Goal: Transaction & Acquisition: Purchase product/service

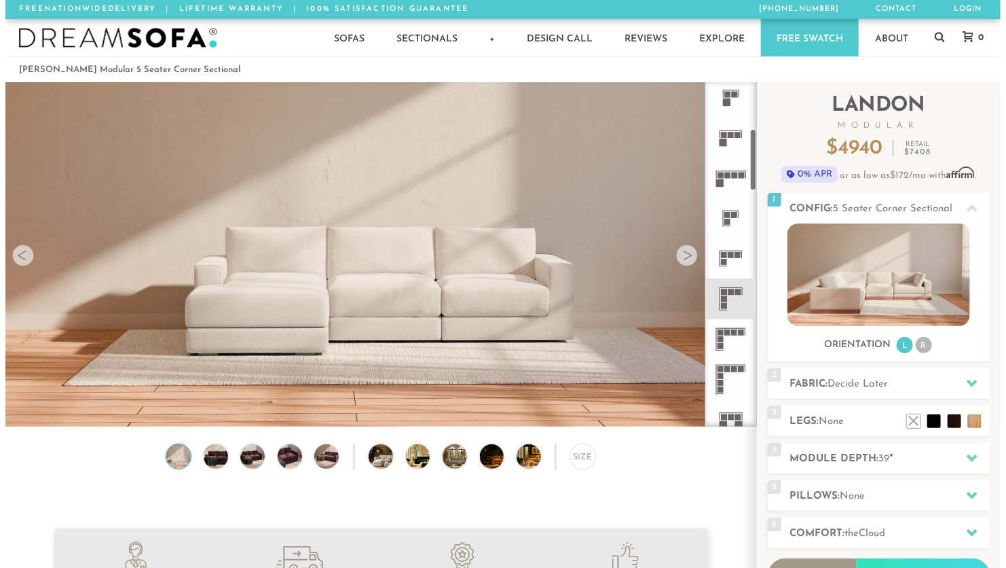
scroll to position [257, 0]
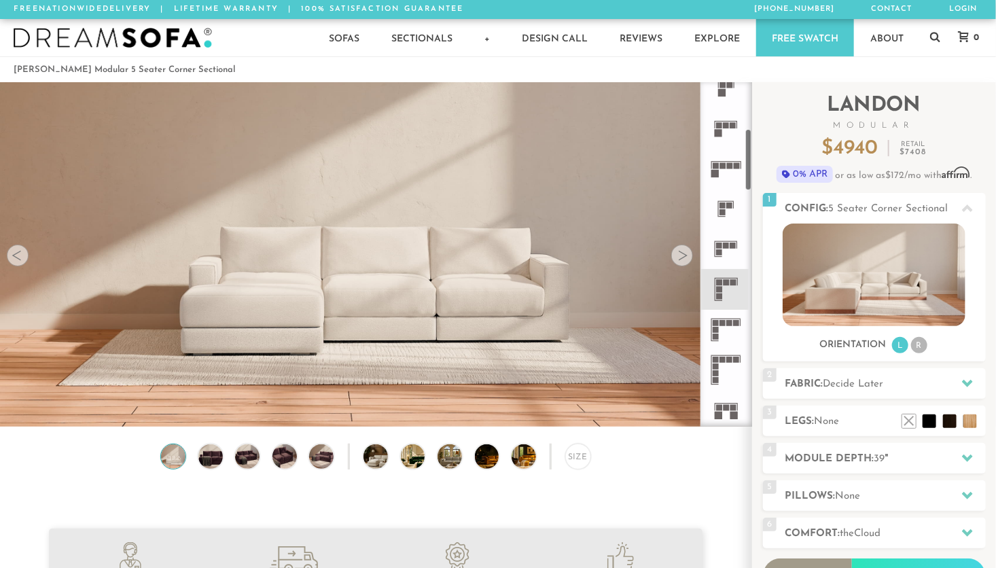
click at [731, 281] on rect at bounding box center [733, 282] width 6 height 6
click at [592, 284] on img at bounding box center [375, 233] width 751 height 422
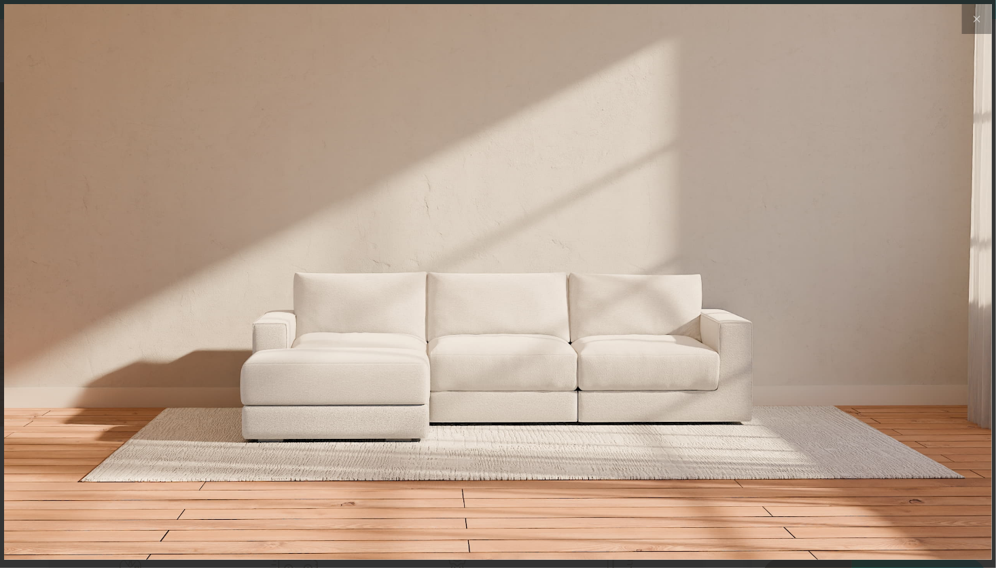
scroll to position [15004, 996]
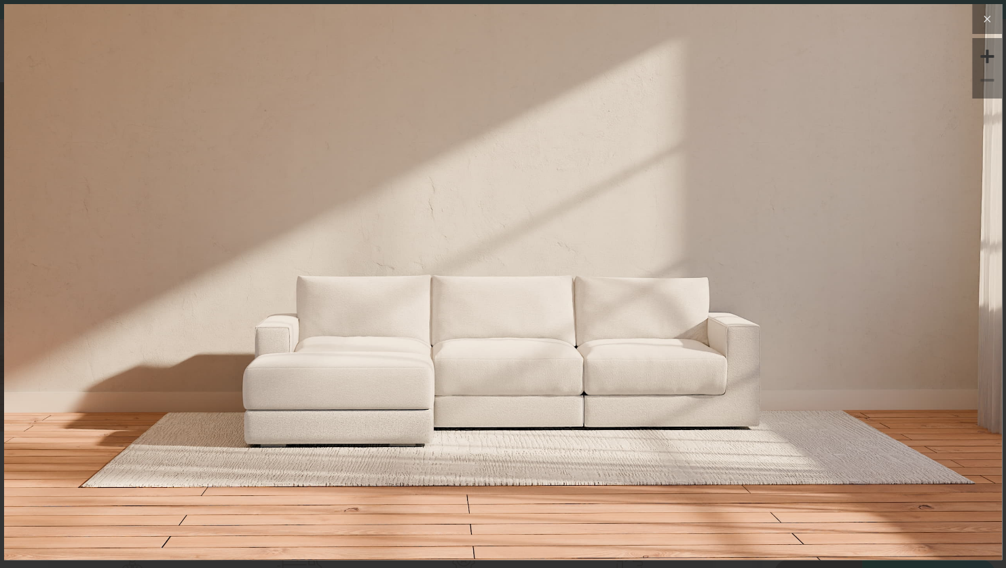
click at [989, 20] on icon at bounding box center [987, 19] width 16 height 16
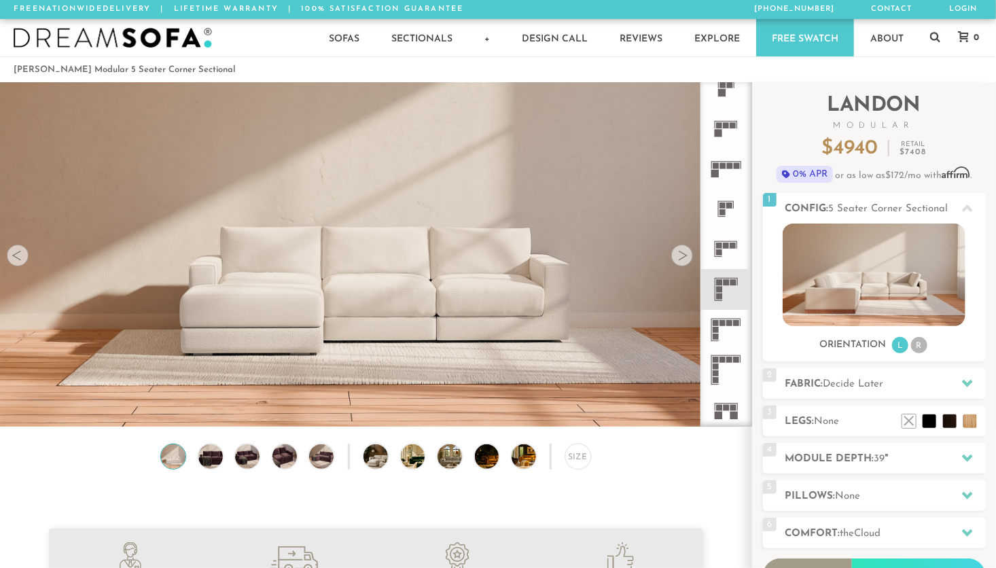
scroll to position [11, 11]
click at [682, 256] on div at bounding box center [682, 255] width 22 height 22
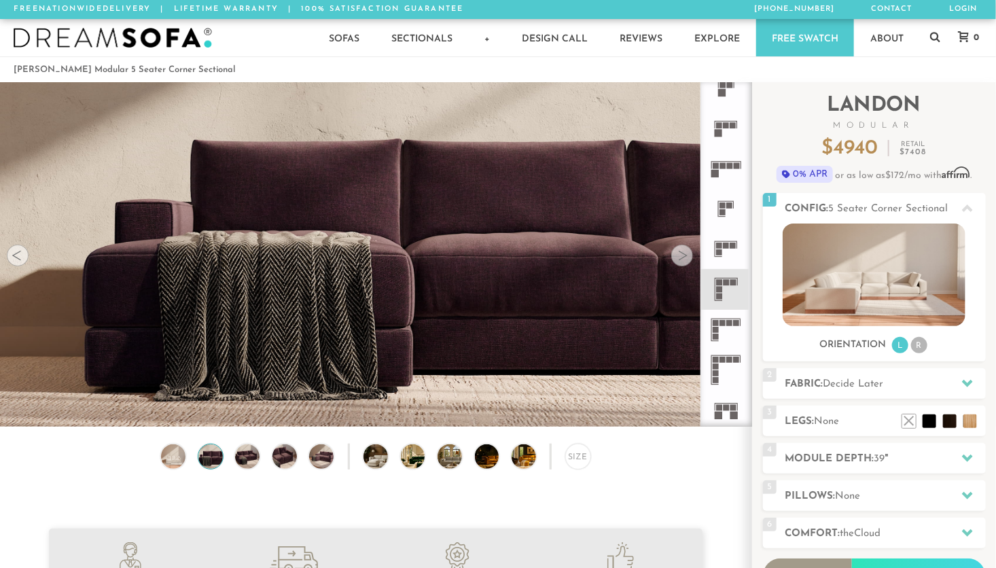
click at [682, 256] on div at bounding box center [682, 255] width 22 height 22
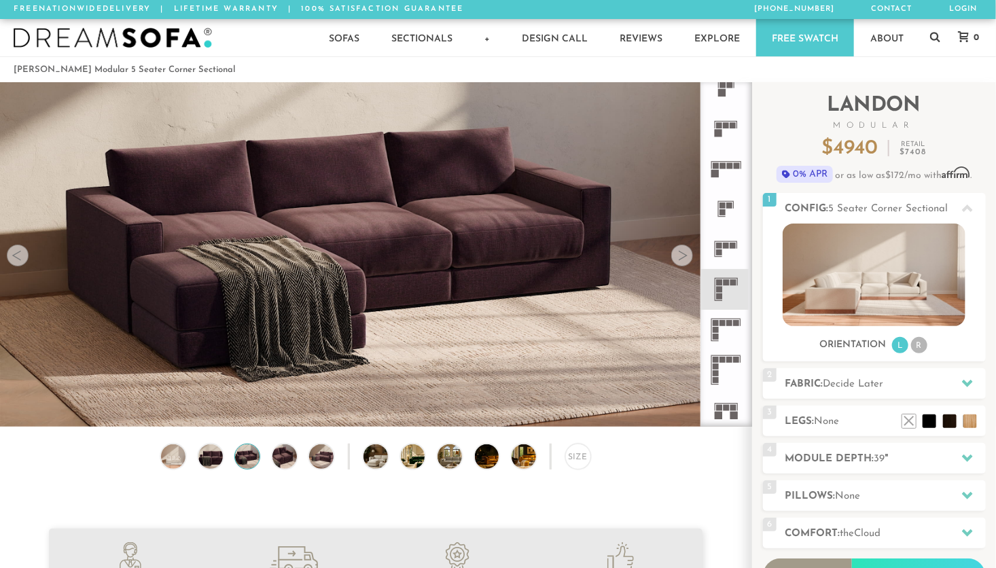
scroll to position [1, 0]
click at [916, 344] on li "R" at bounding box center [919, 344] width 16 height 16
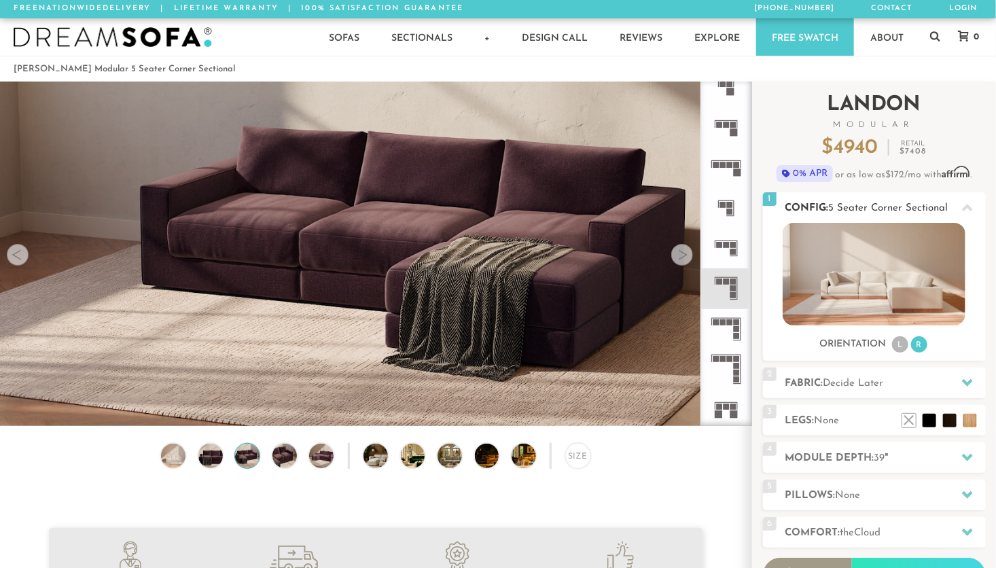
click at [897, 345] on li "L" at bounding box center [900, 344] width 16 height 16
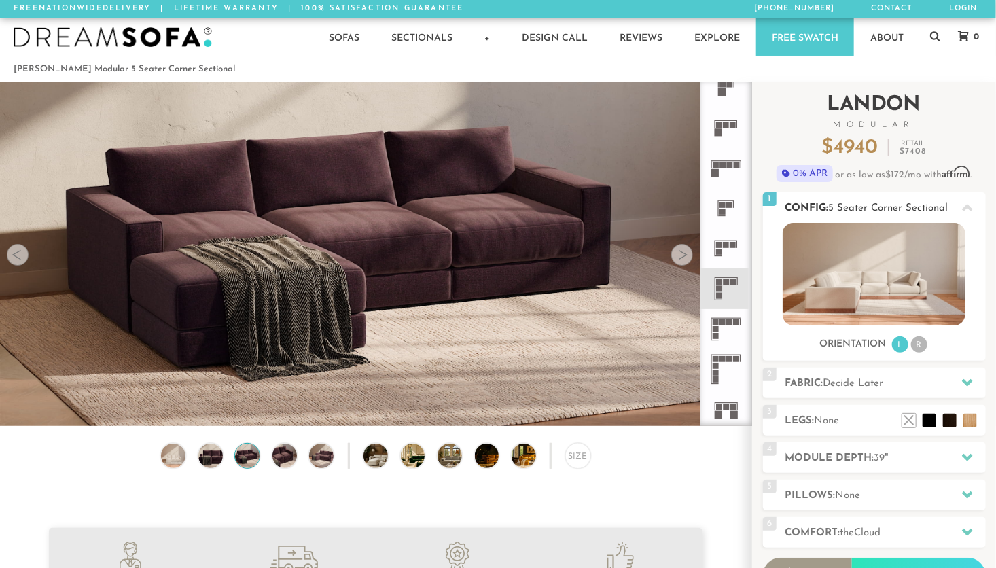
click at [917, 346] on li "R" at bounding box center [919, 344] width 16 height 16
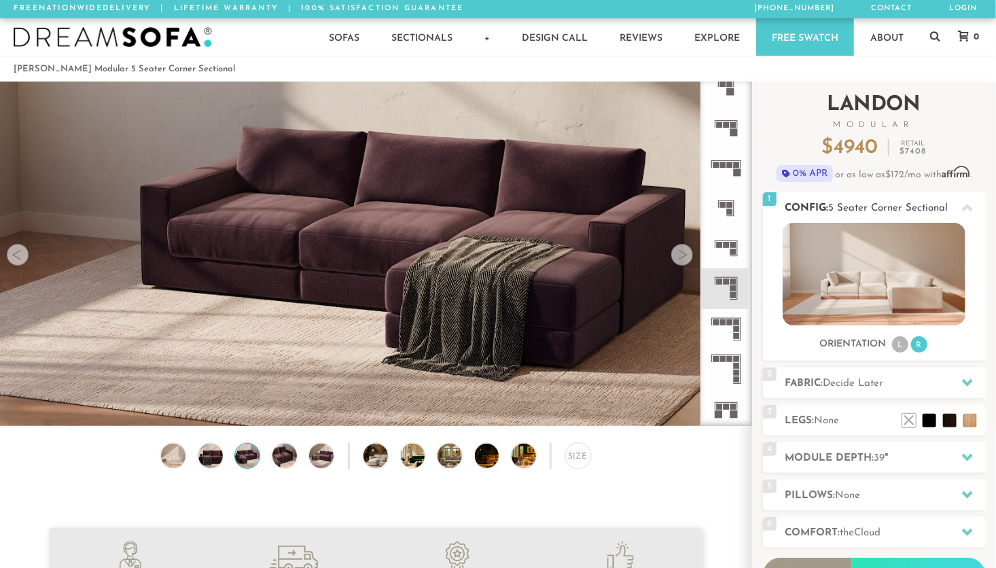
click at [899, 345] on li "L" at bounding box center [900, 344] width 16 height 16
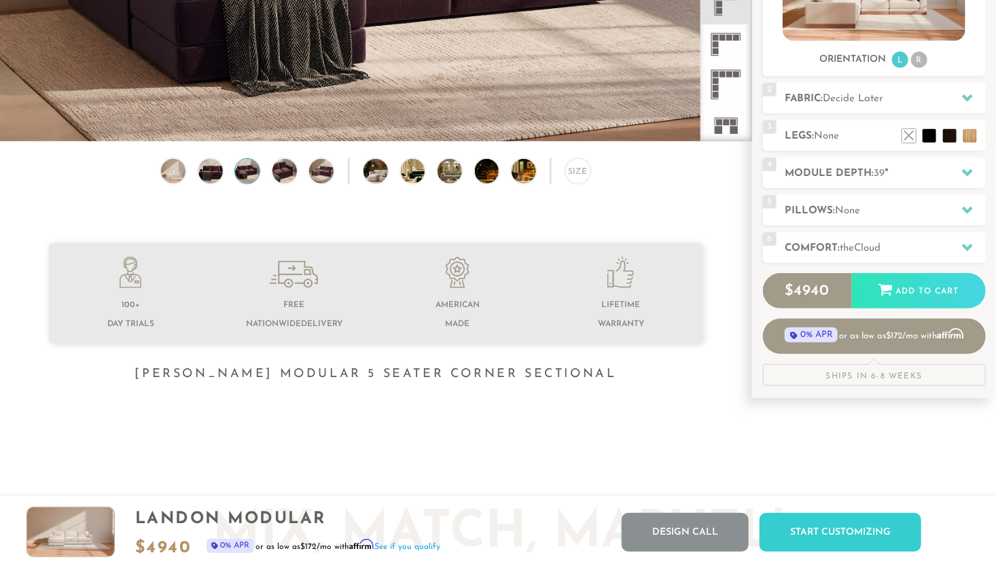
scroll to position [283, 0]
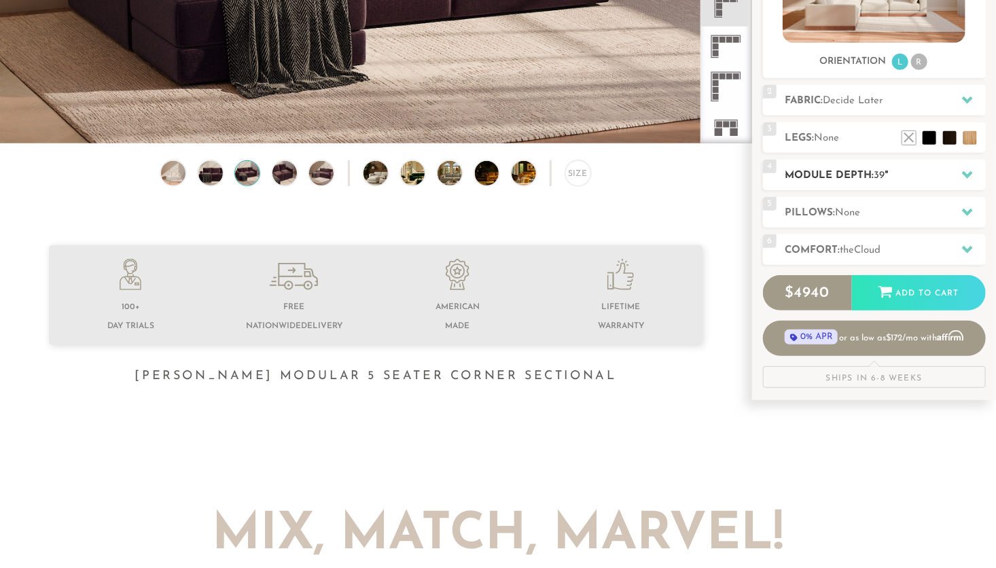
click at [964, 177] on icon at bounding box center [967, 174] width 11 height 11
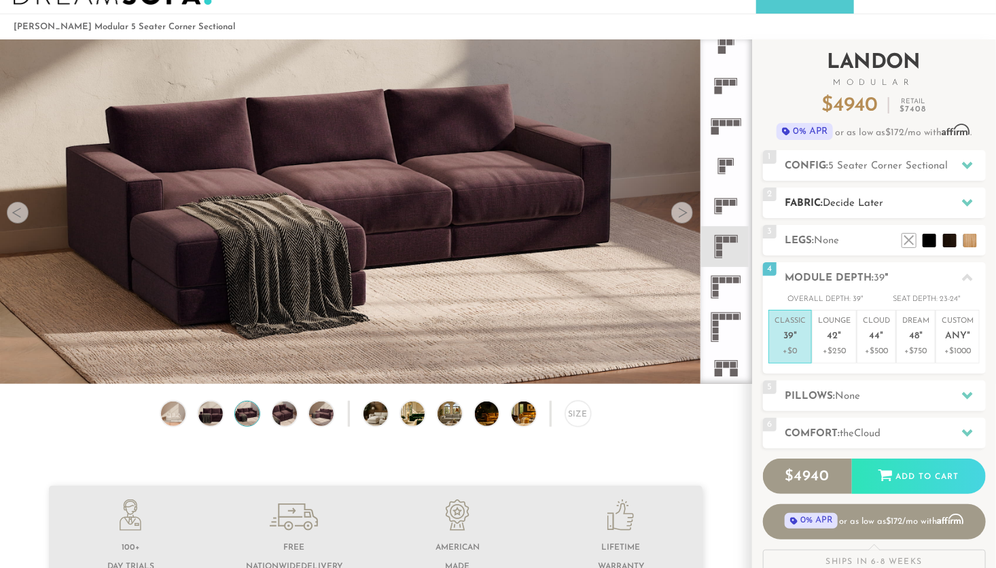
scroll to position [41, 0]
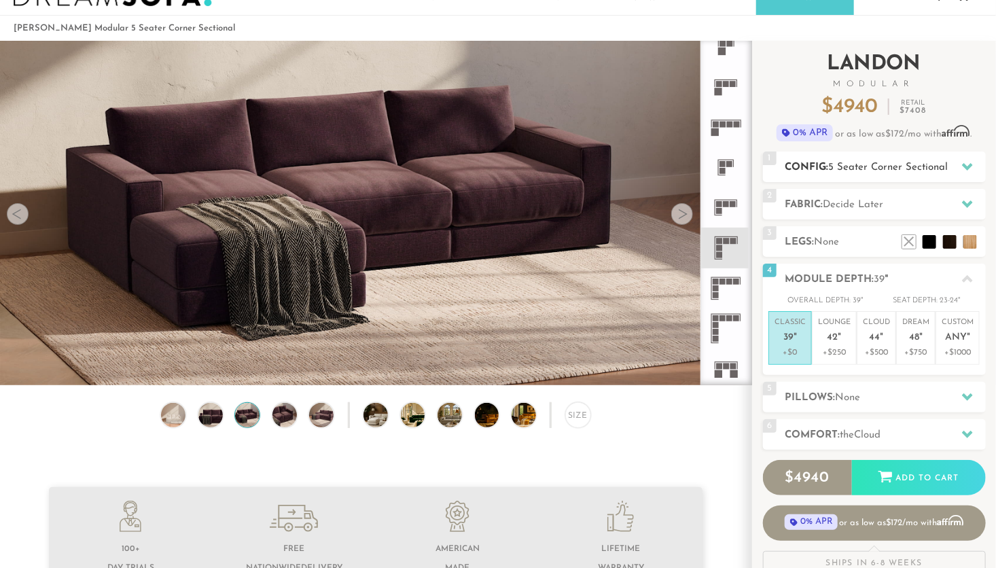
click at [967, 168] on icon at bounding box center [967, 166] width 11 height 7
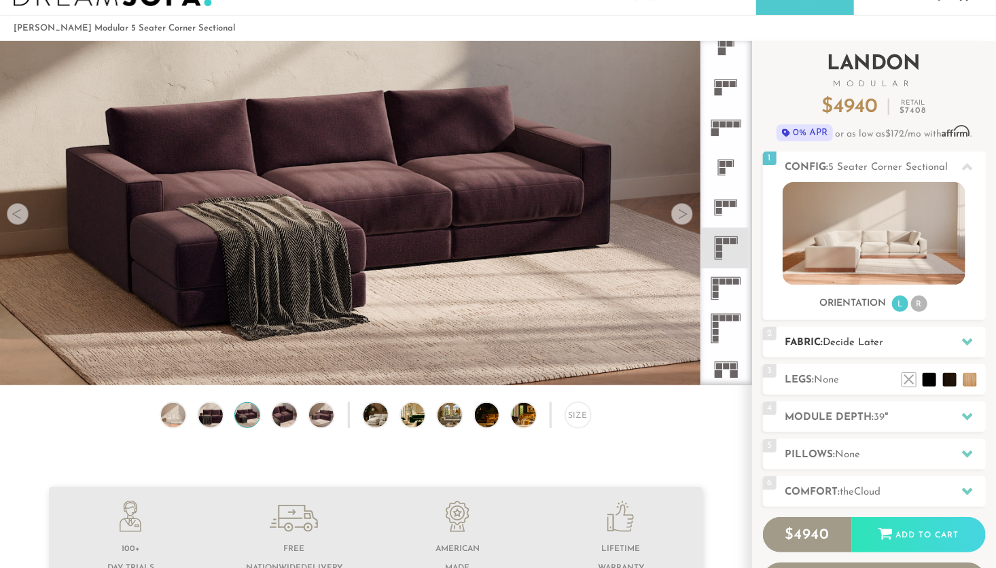
click at [962, 337] on icon at bounding box center [967, 341] width 11 height 11
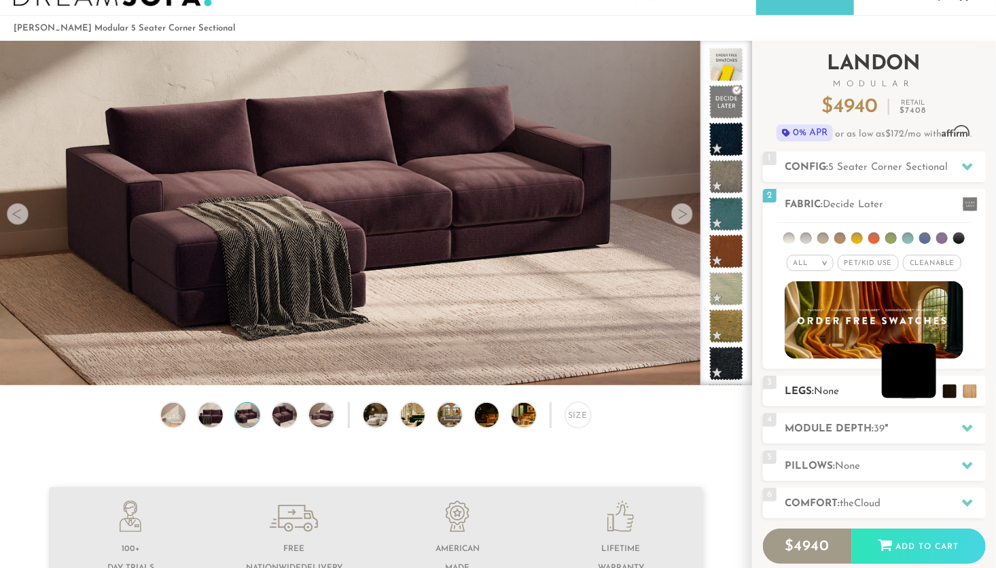
click at [932, 387] on li at bounding box center [908, 371] width 54 height 54
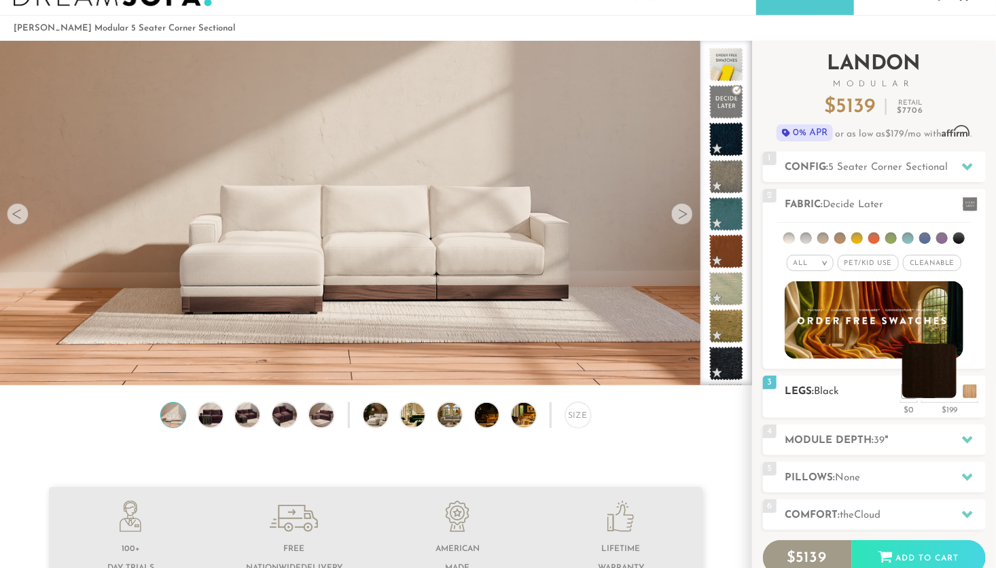
click at [950, 386] on li at bounding box center [929, 371] width 54 height 54
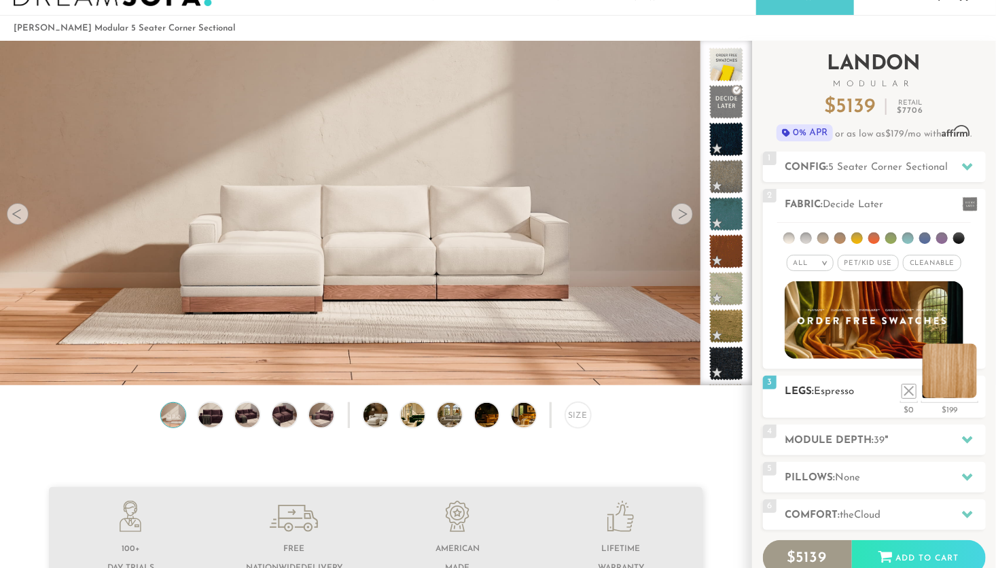
click at [971, 386] on li at bounding box center [949, 371] width 54 height 54
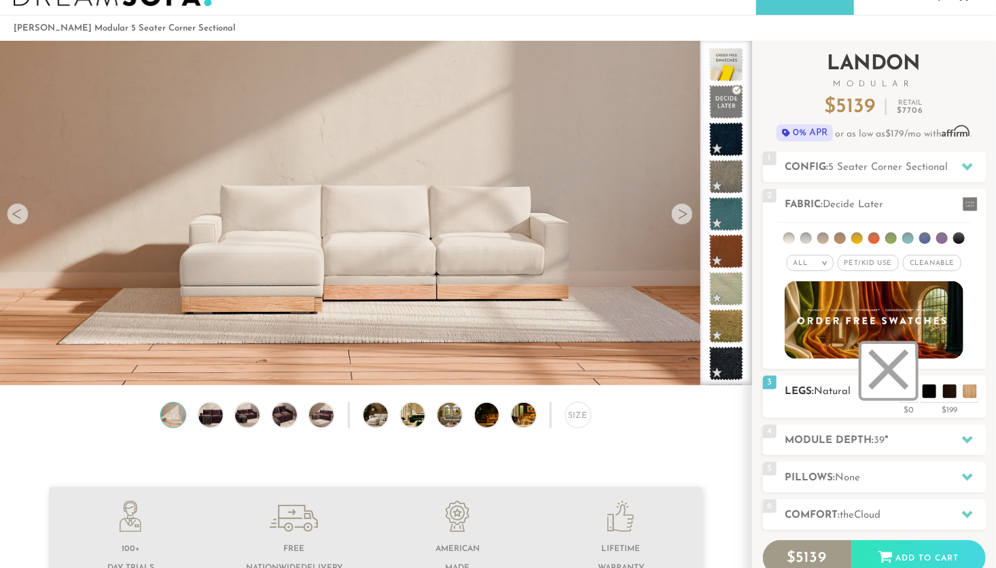
click at [908, 391] on li at bounding box center [888, 371] width 54 height 54
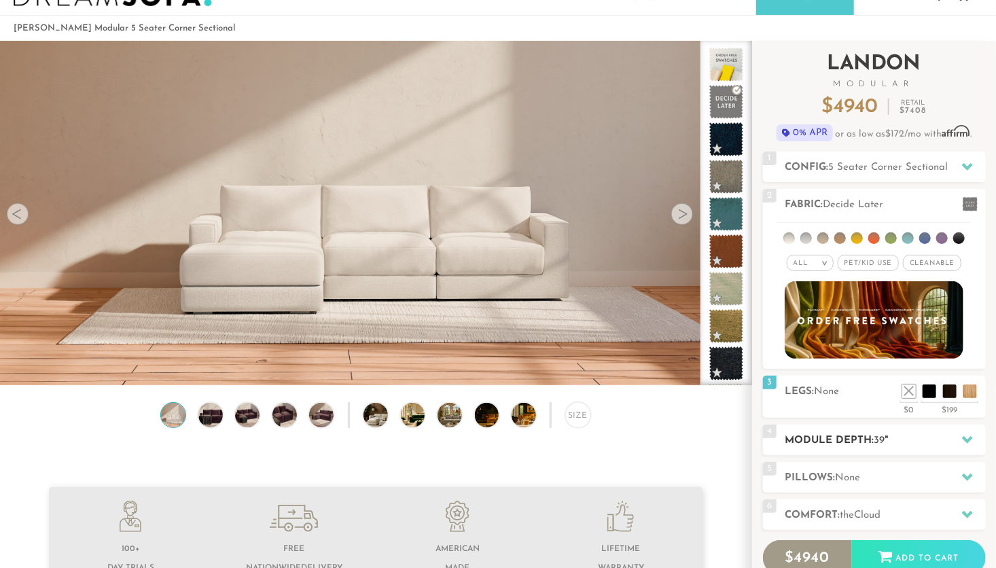
click at [940, 441] on h2 "Module Depth: 39 "" at bounding box center [885, 441] width 200 height 16
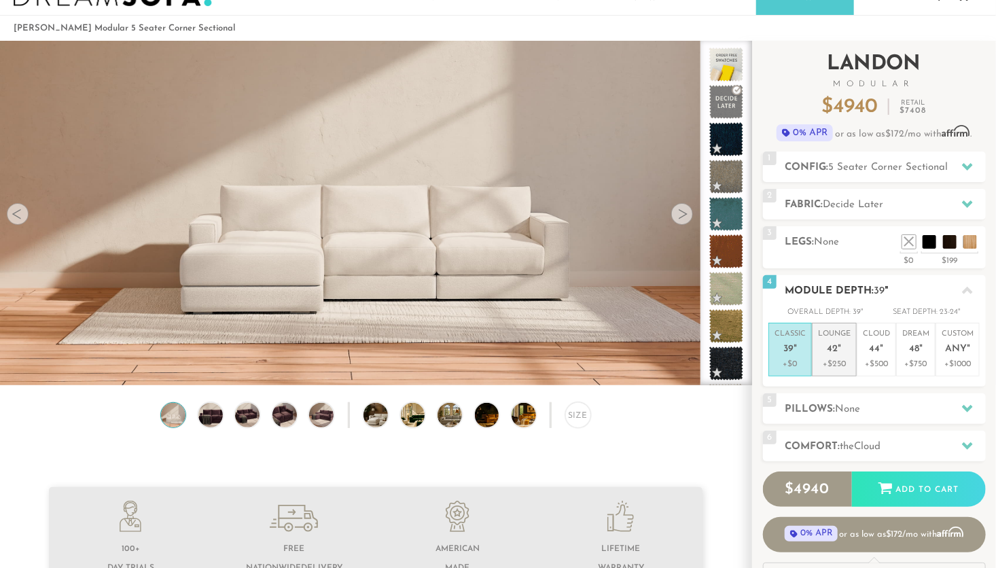
click at [834, 350] on span "42" at bounding box center [832, 350] width 11 height 12
click at [958, 406] on div at bounding box center [967, 409] width 29 height 28
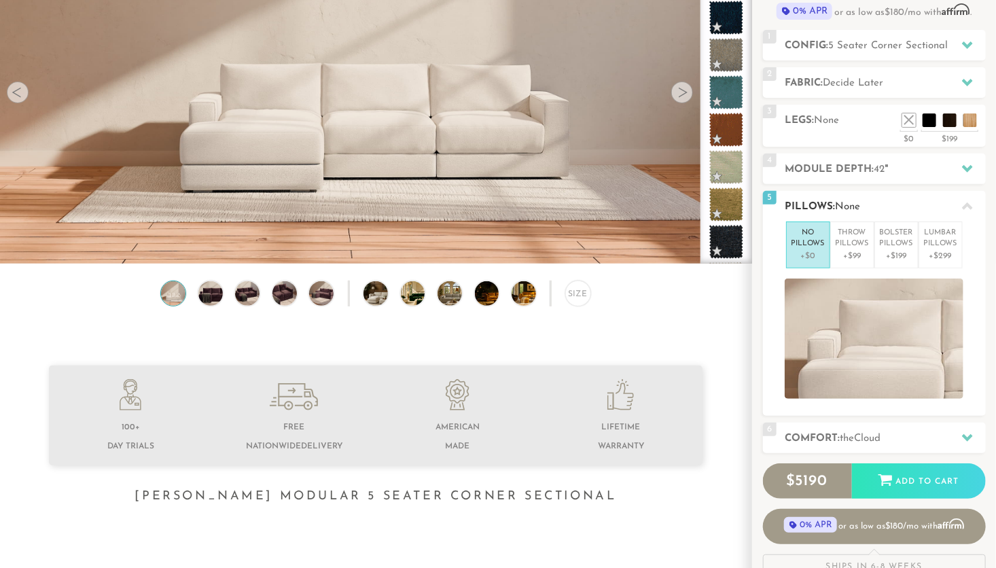
scroll to position [166, 0]
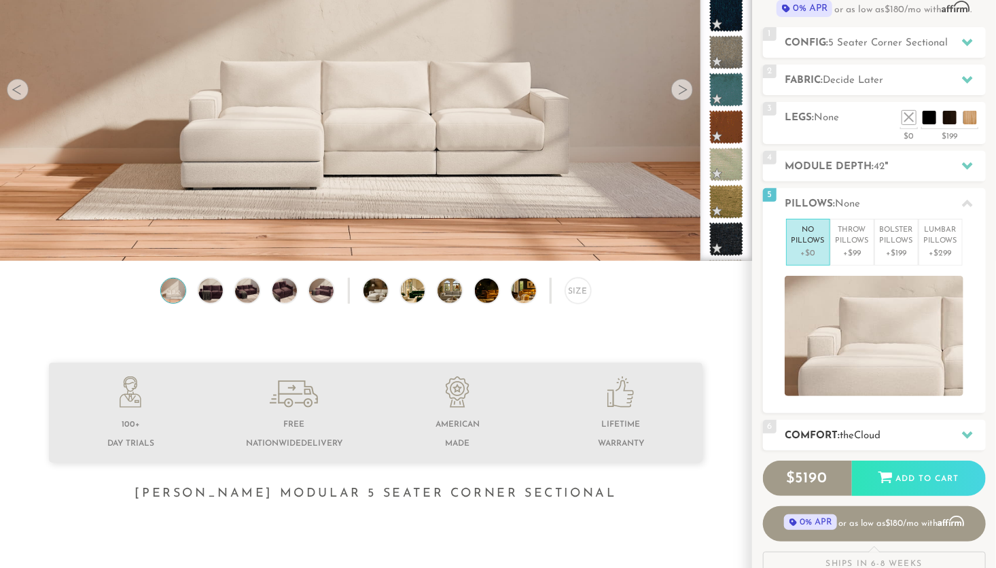
click at [958, 424] on div at bounding box center [967, 435] width 29 height 28
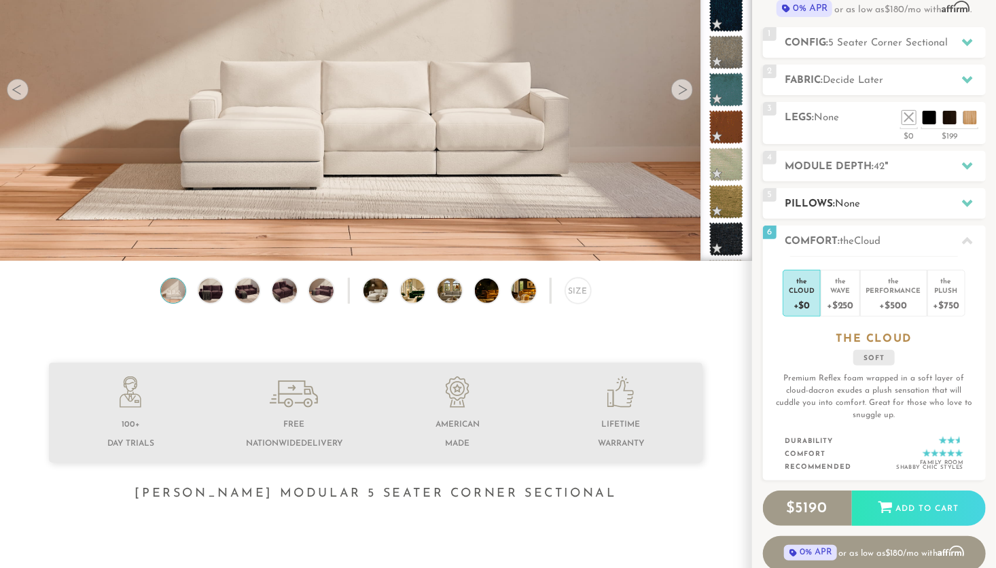
click at [956, 205] on div at bounding box center [967, 203] width 29 height 28
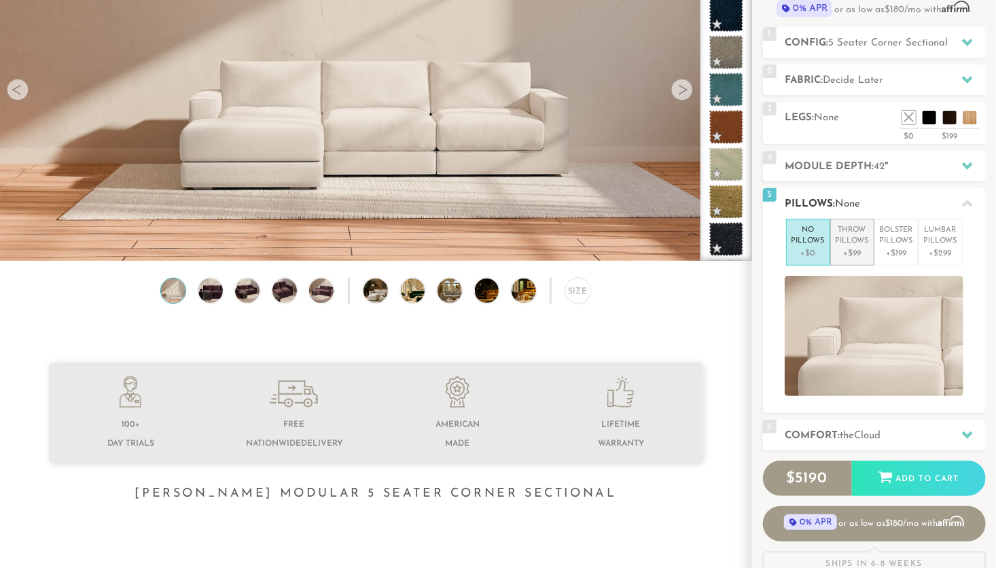
click at [859, 238] on p "Throw Pillows" at bounding box center [851, 236] width 33 height 22
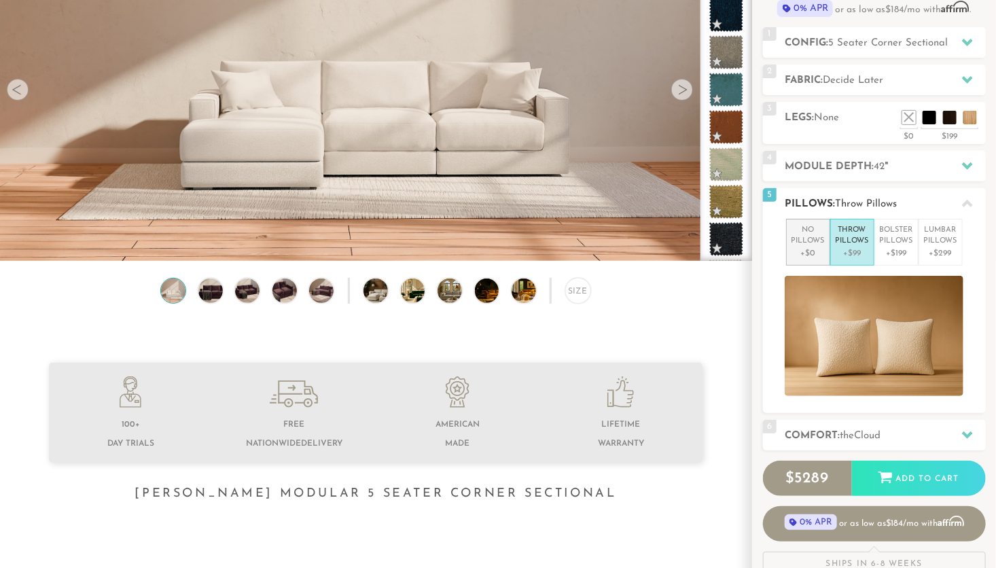
click at [810, 244] on p "No Pillows" at bounding box center [807, 236] width 33 height 22
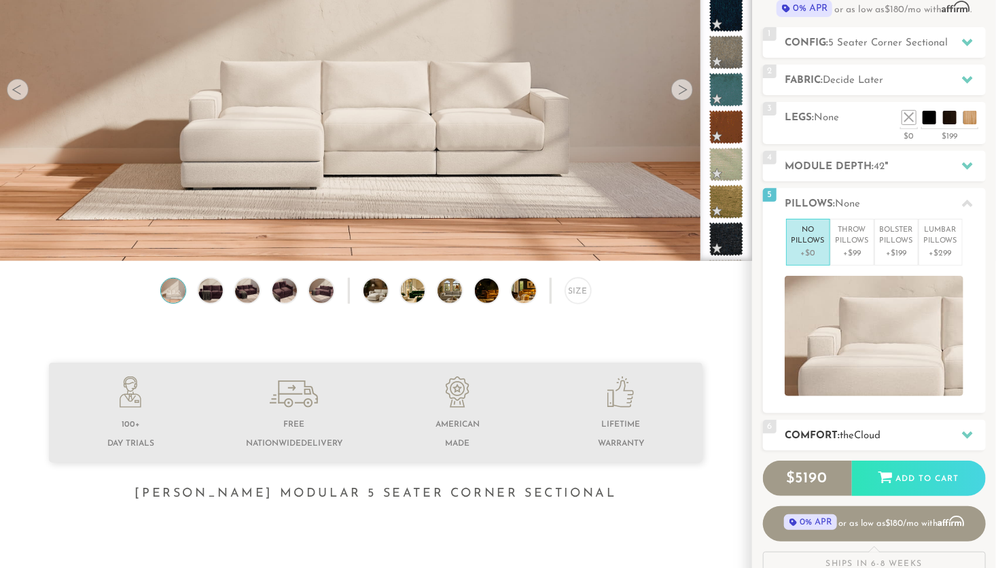
click at [949, 428] on h2 "Comfort: the Cloud" at bounding box center [885, 436] width 200 height 16
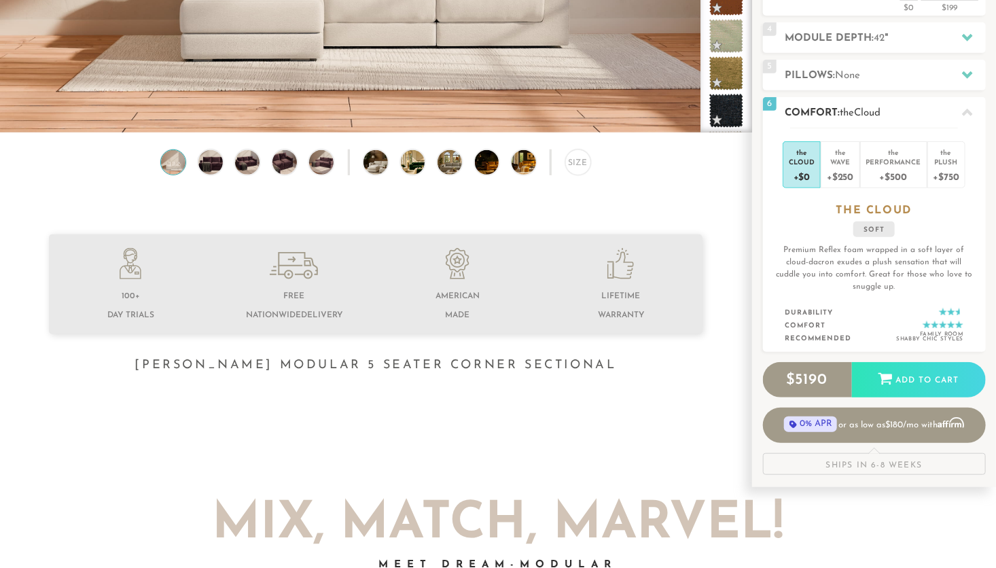
scroll to position [295, 0]
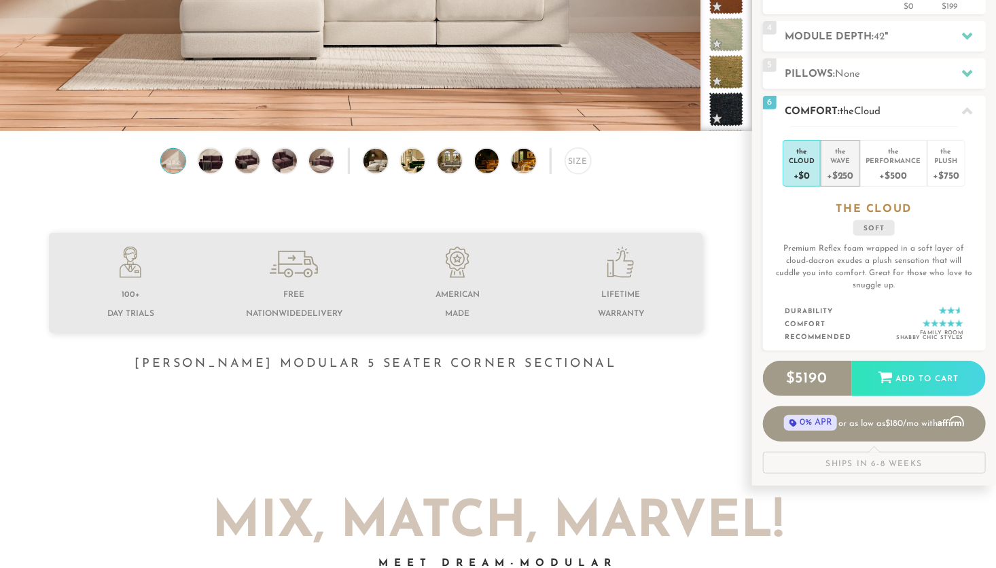
click at [837, 168] on div "+$250" at bounding box center [839, 175] width 26 height 20
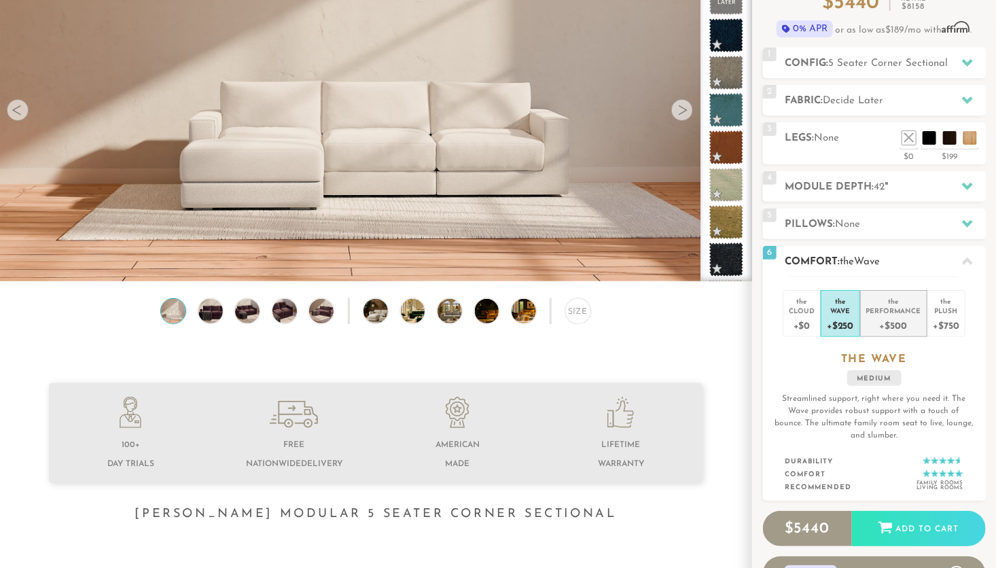
scroll to position [145, 0]
click at [887, 302] on div "the" at bounding box center [893, 300] width 55 height 14
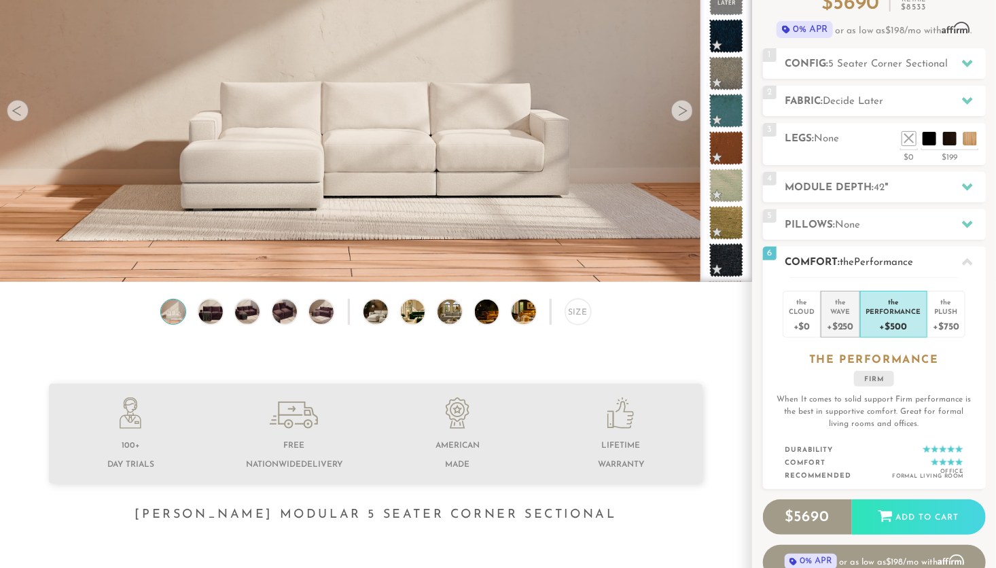
click at [841, 309] on div "Wave" at bounding box center [839, 311] width 26 height 10
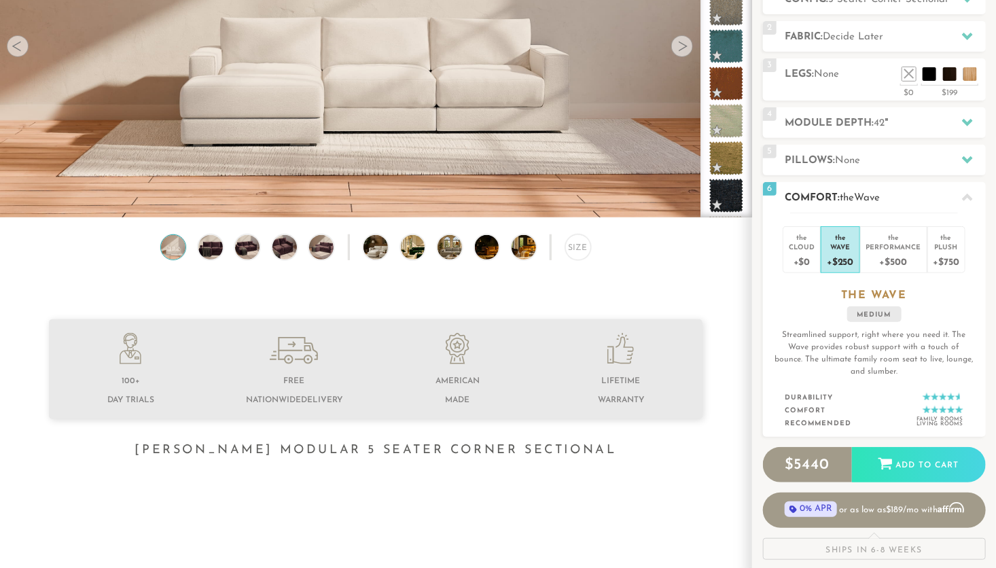
scroll to position [213, 0]
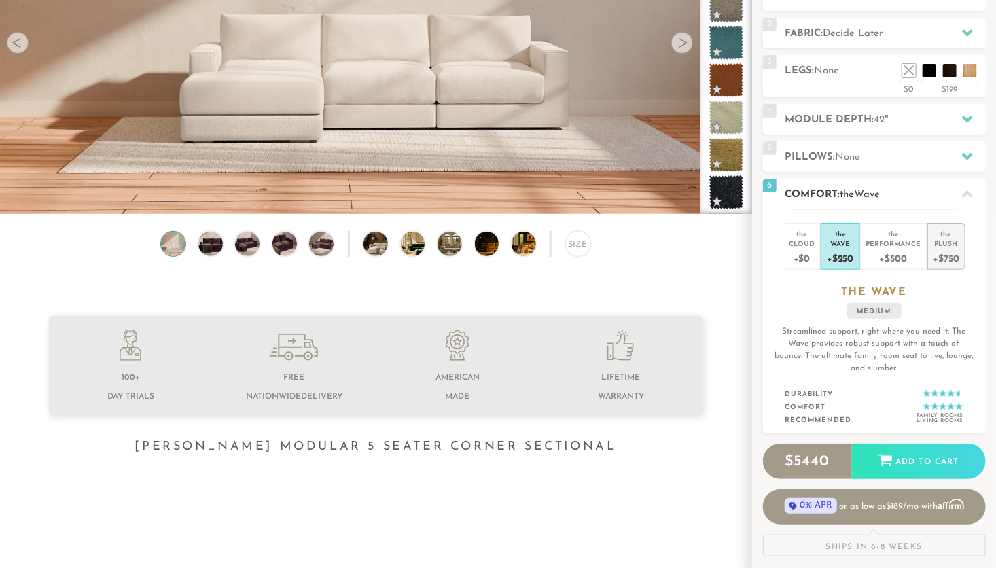
click at [931, 234] on li "the Plush +$750" at bounding box center [946, 246] width 38 height 47
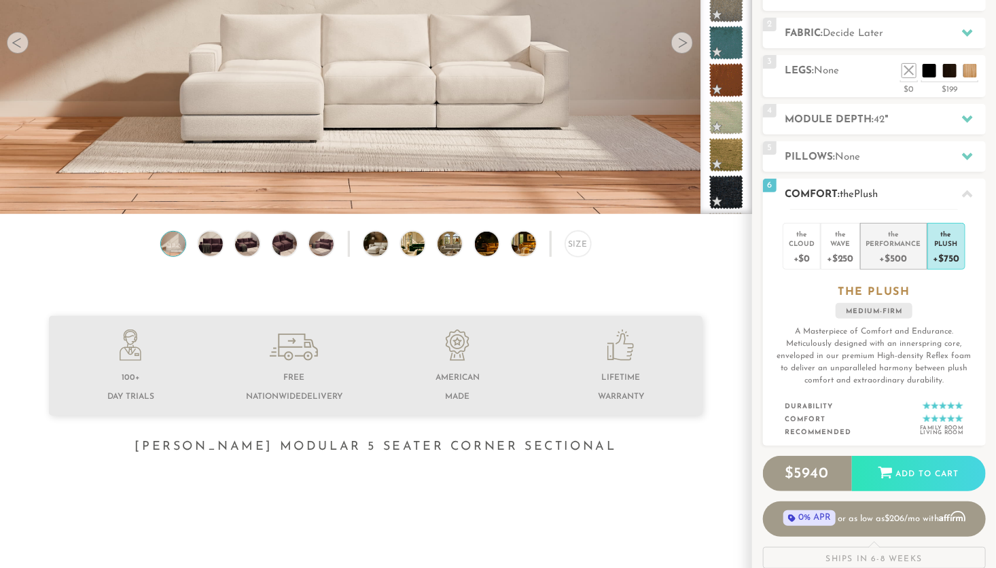
click at [906, 245] on div "Performance" at bounding box center [893, 243] width 55 height 10
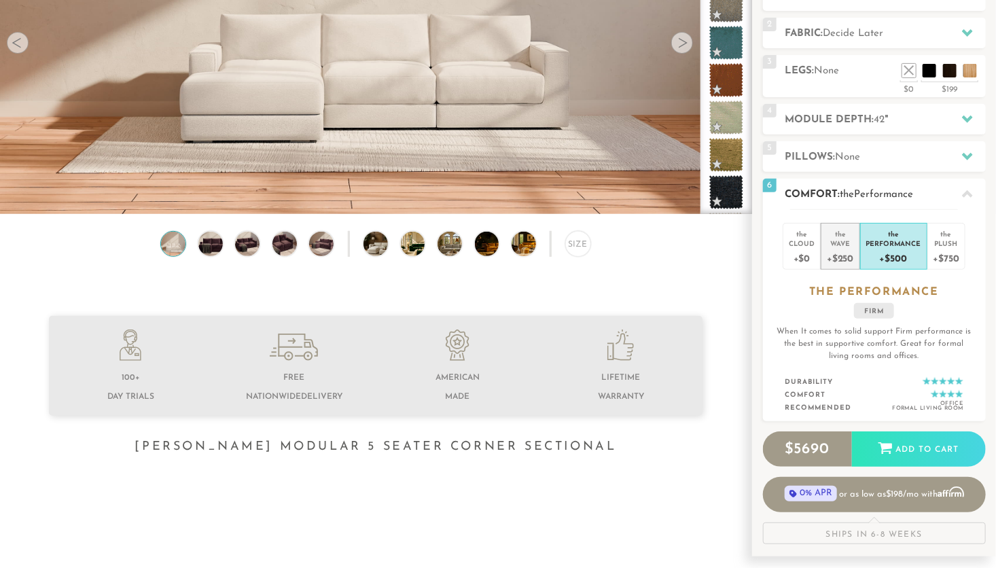
click at [846, 244] on div "Wave" at bounding box center [839, 243] width 26 height 10
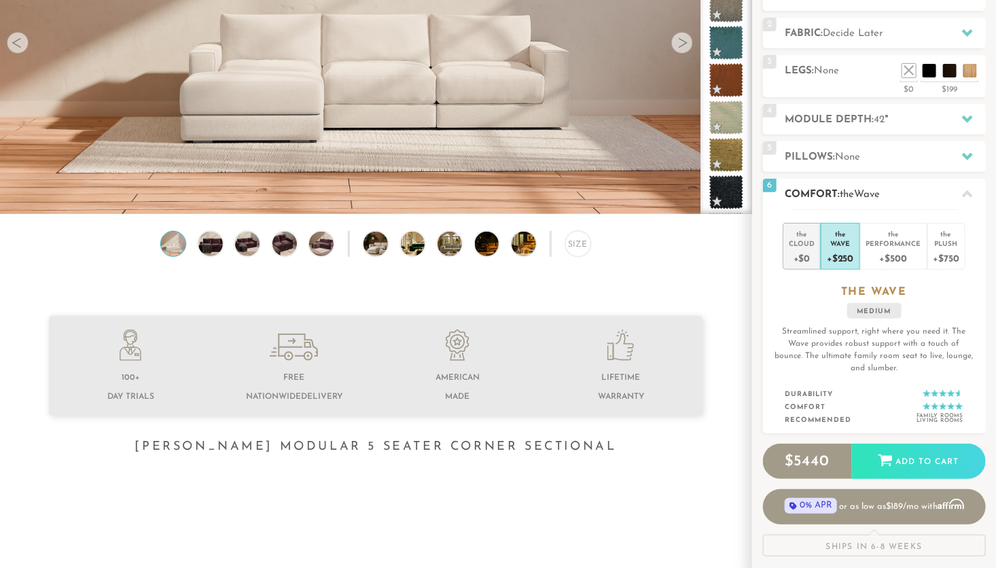
click at [820, 250] on li "the Cloud +$0" at bounding box center [801, 246] width 38 height 47
click at [843, 251] on div "+$250" at bounding box center [839, 258] width 26 height 20
click at [583, 250] on div "Size" at bounding box center [578, 244] width 26 height 26
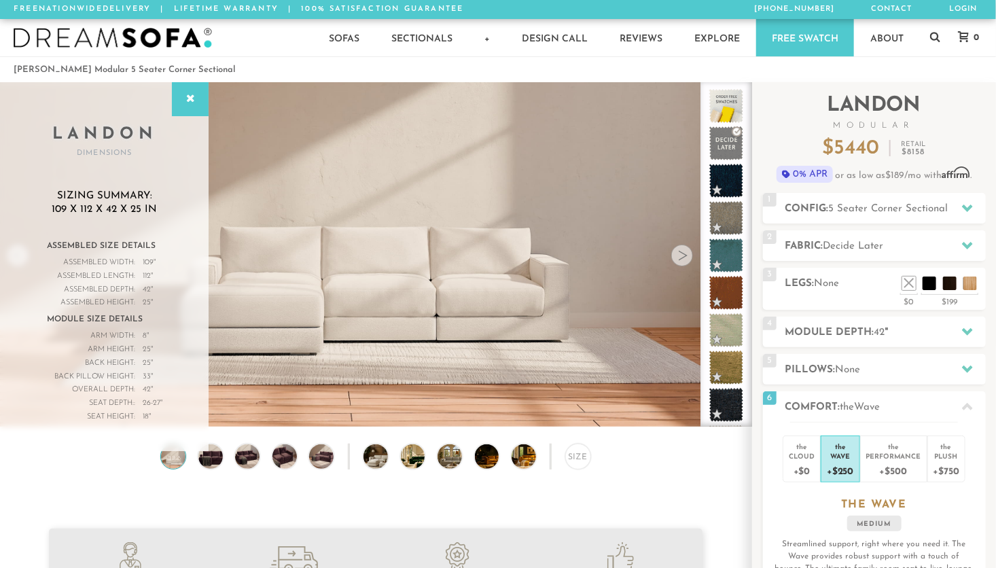
scroll to position [0, 0]
click at [970, 202] on icon at bounding box center [967, 207] width 11 height 11
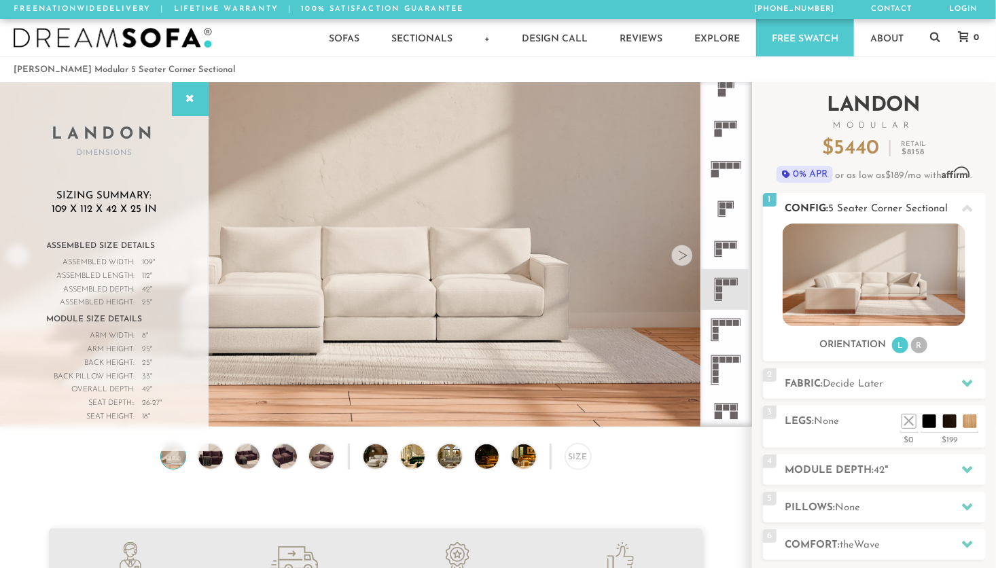
click at [917, 348] on li "R" at bounding box center [919, 345] width 16 height 16
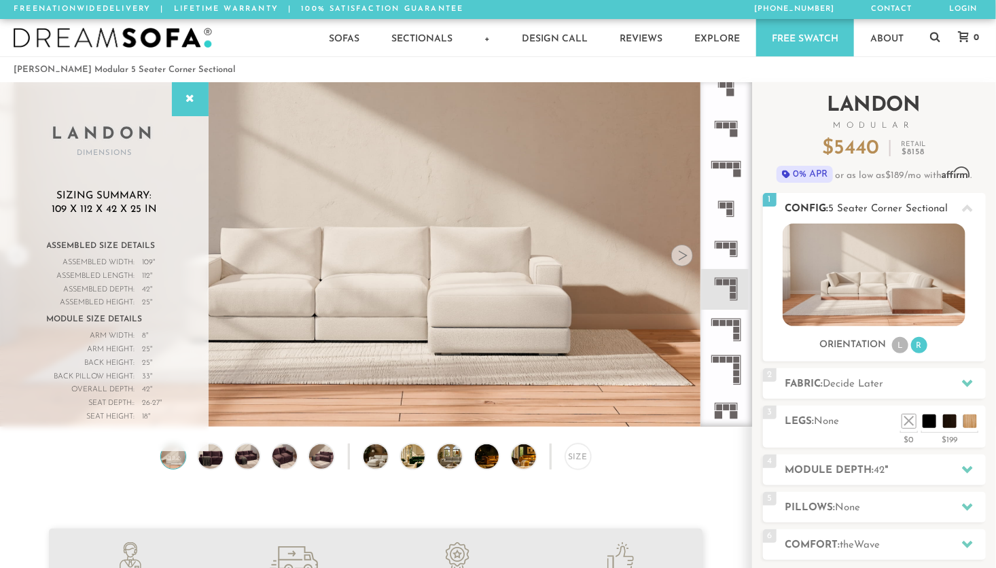
click at [894, 346] on li "L" at bounding box center [900, 345] width 16 height 16
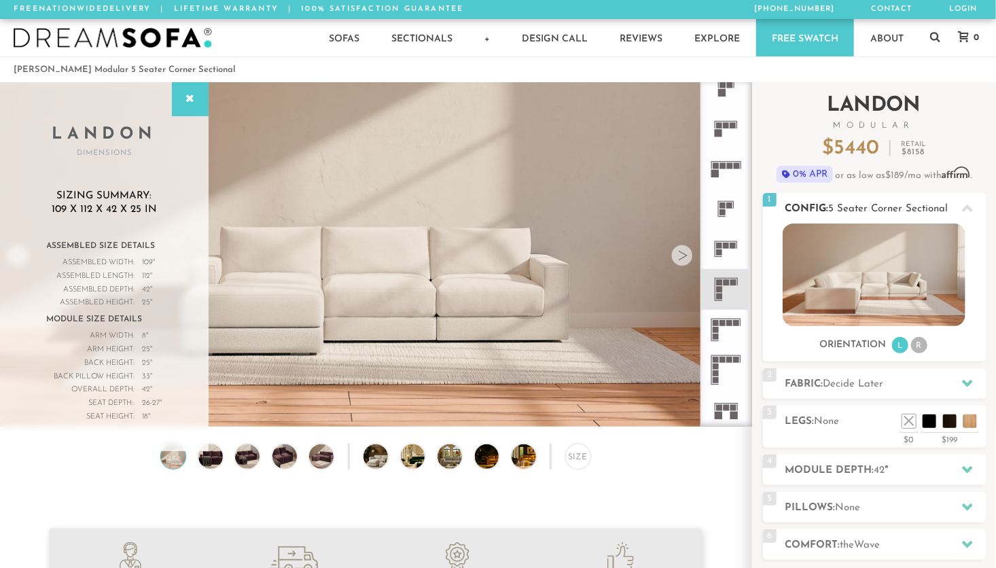
click at [920, 346] on li "R" at bounding box center [919, 345] width 16 height 16
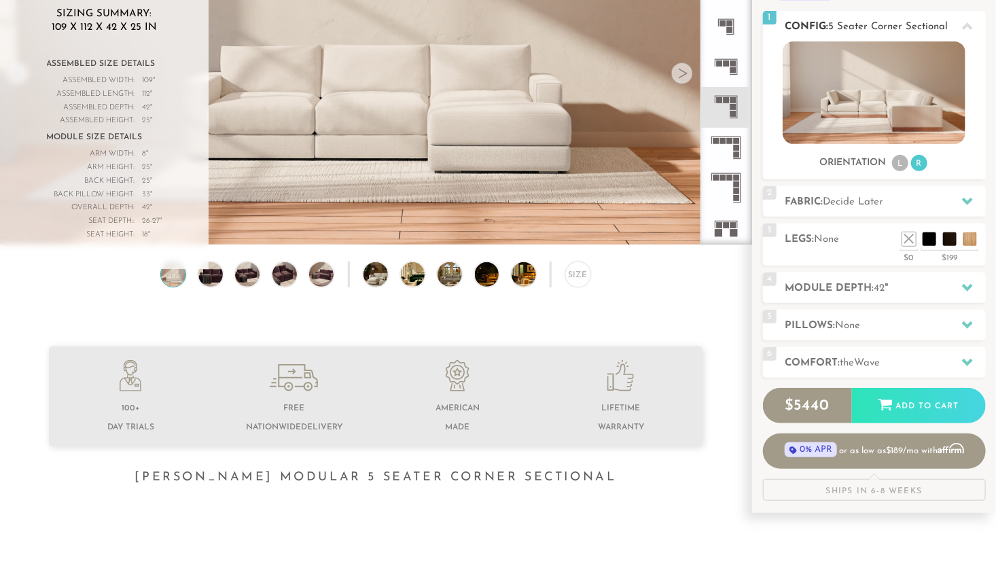
scroll to position [182, 0]
click at [970, 201] on icon at bounding box center [967, 201] width 11 height 11
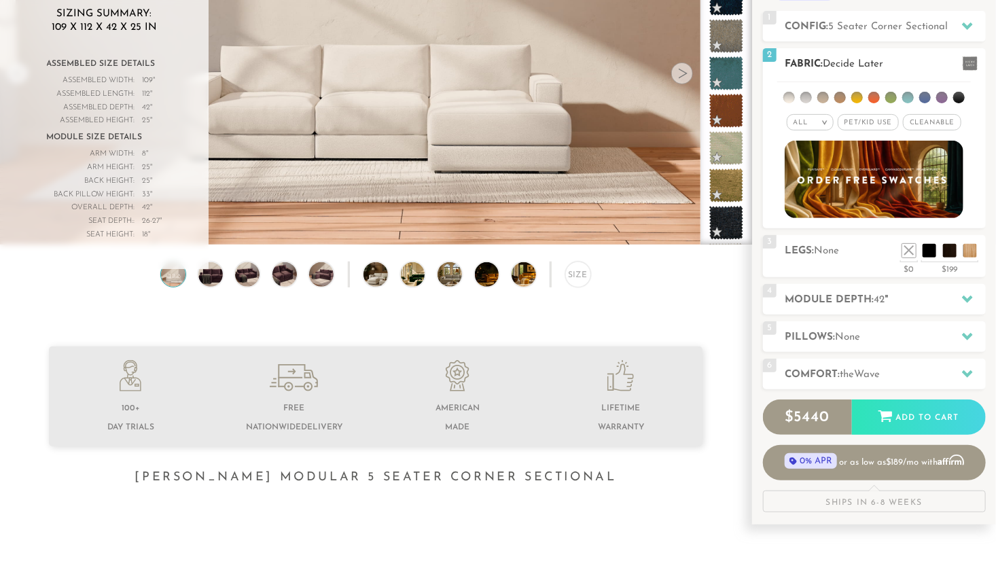
click at [919, 99] on li at bounding box center [925, 98] width 12 height 12
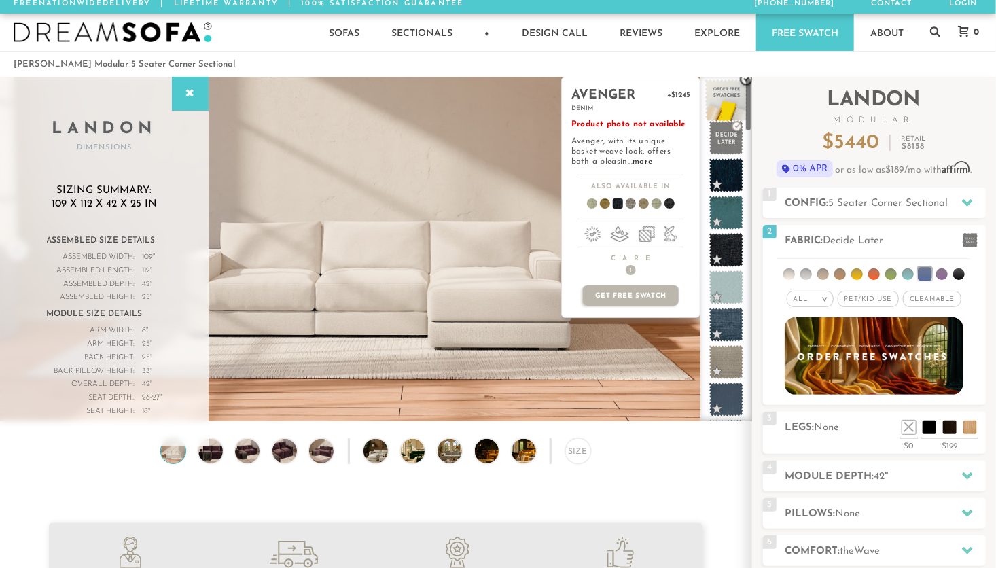
scroll to position [5, 0]
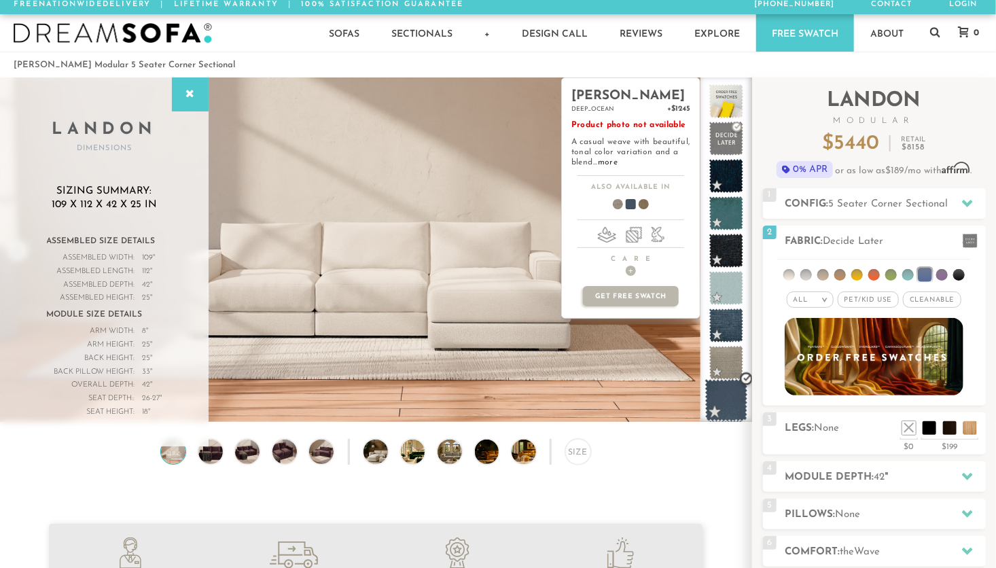
click at [727, 390] on span at bounding box center [726, 400] width 43 height 43
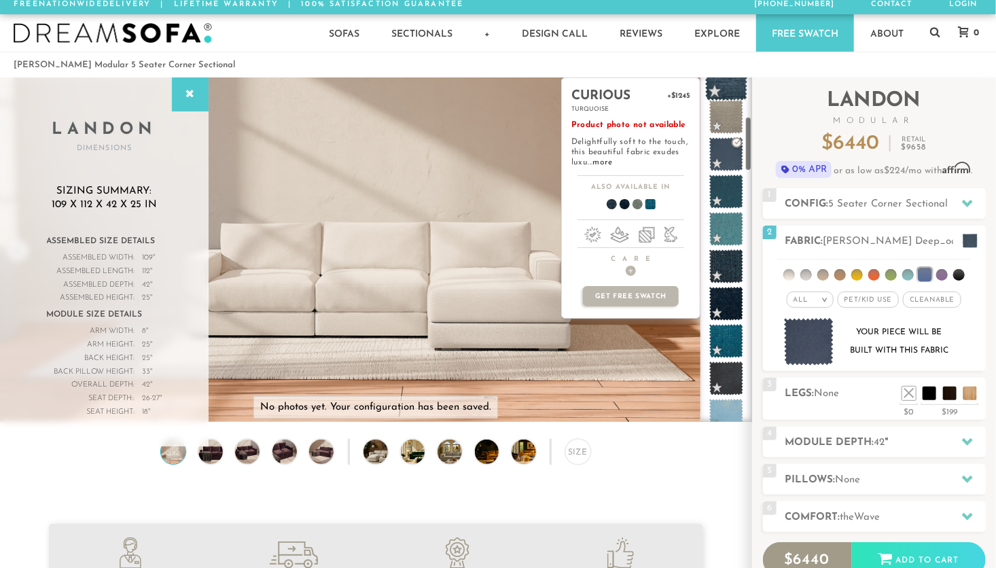
scroll to position [246, 0]
click at [731, 271] on span at bounding box center [726, 266] width 43 height 43
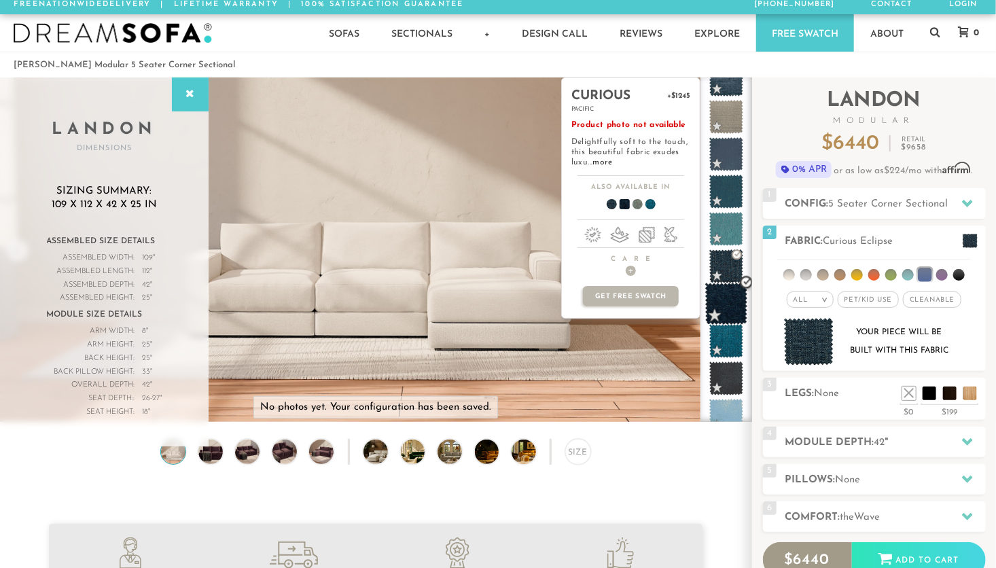
click at [729, 299] on span at bounding box center [726, 303] width 43 height 43
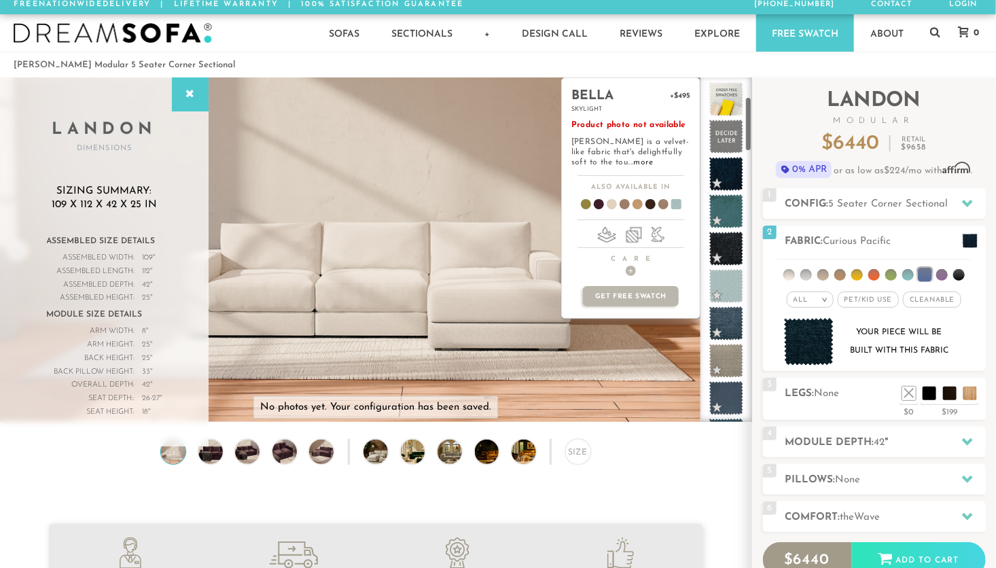
scroll to position [0, 0]
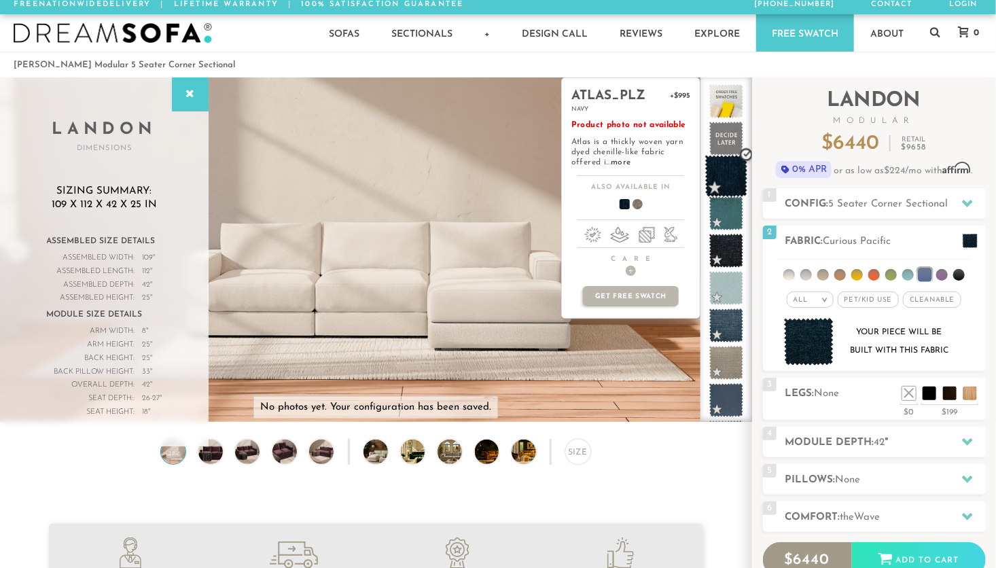
click at [727, 179] on span at bounding box center [726, 176] width 43 height 43
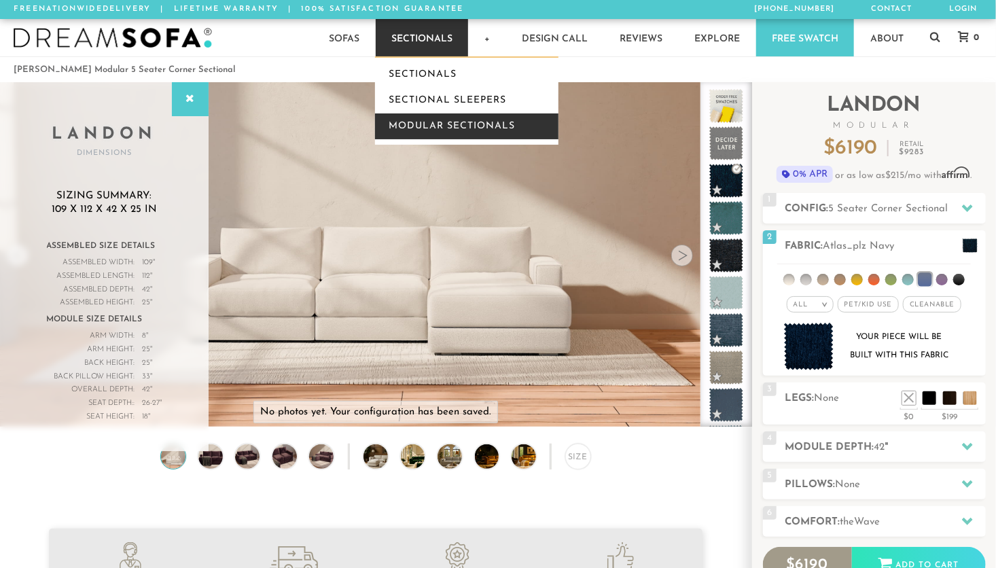
click at [489, 125] on link "Modular Sectionals" at bounding box center [466, 126] width 183 height 26
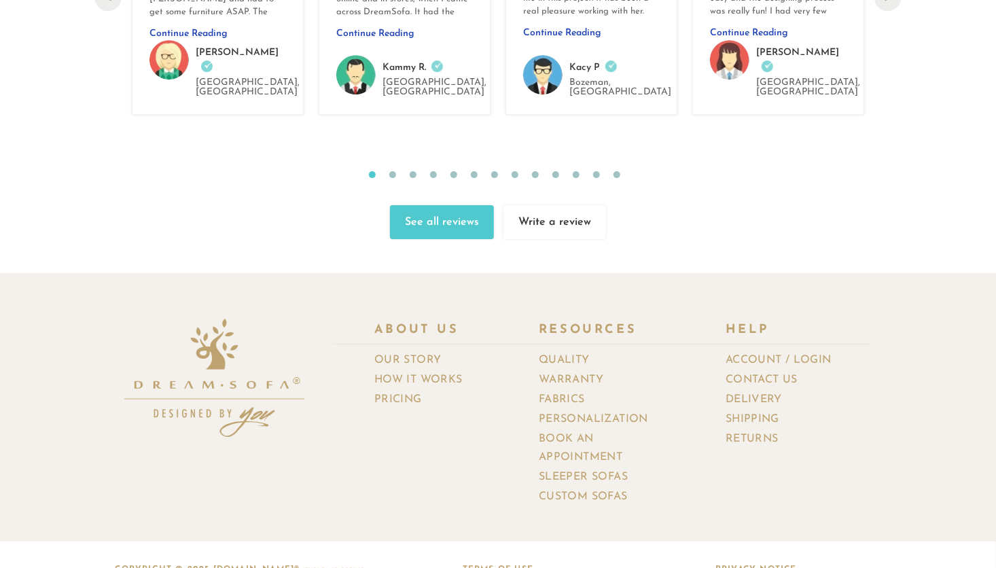
scroll to position [14529, 0]
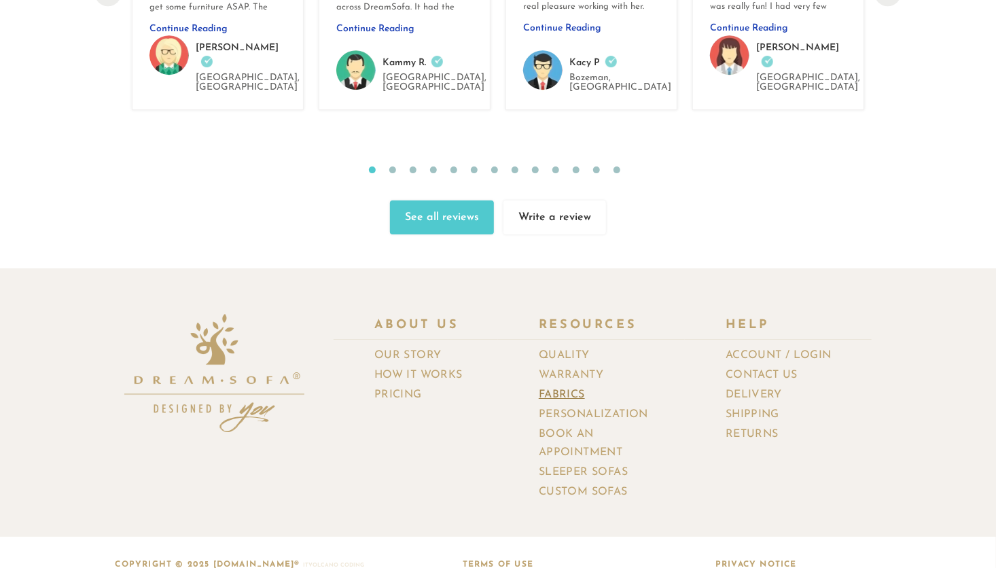
click at [567, 385] on link "Fabrics" at bounding box center [567, 395] width 56 height 20
